Goal: Task Accomplishment & Management: Use online tool/utility

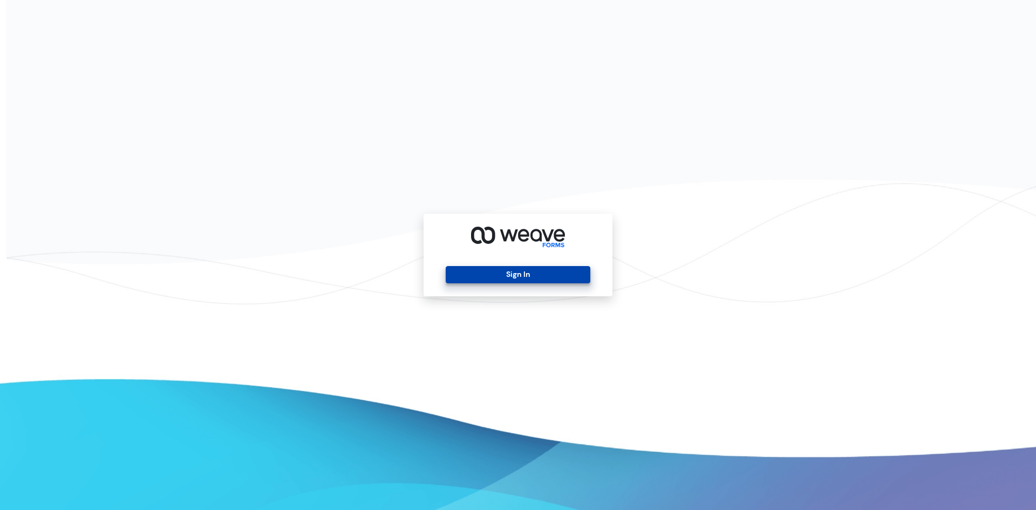
click at [550, 282] on button "Sign In" at bounding box center [518, 274] width 144 height 17
